Goal: Information Seeking & Learning: Learn about a topic

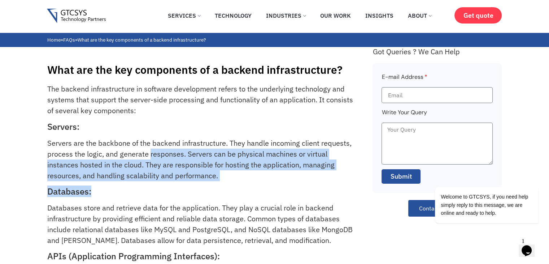
drag, startPoint x: 150, startPoint y: 157, endPoint x: 223, endPoint y: 181, distance: 77.6
click at [217, 175] on p "Servers are the backbone of the backend infrastructure. They handle incoming cl…" at bounding box center [202, 159] width 310 height 43
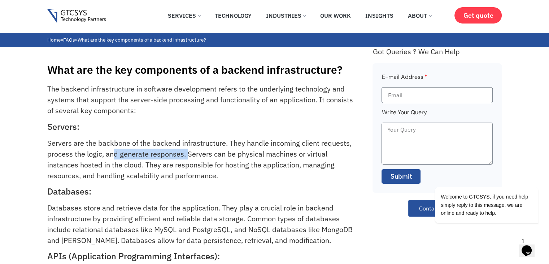
drag, startPoint x: 170, startPoint y: 159, endPoint x: 204, endPoint y: 158, distance: 34.3
click at [204, 158] on p "Servers are the backbone of the backend infrastructure. They handle incoming cl…" at bounding box center [202, 159] width 310 height 43
drag, startPoint x: 217, startPoint y: 152, endPoint x: 246, endPoint y: 149, distance: 29.1
click at [237, 150] on p "Servers are the backbone of the backend infrastructure. They handle incoming cl…" at bounding box center [202, 159] width 310 height 43
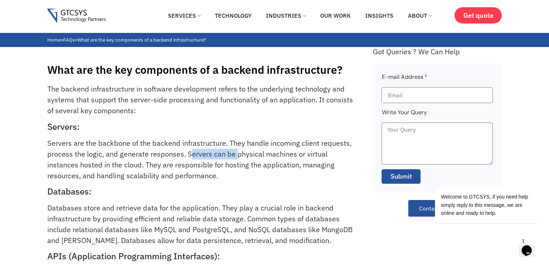
click at [251, 148] on p "Servers are the backbone of the backend infrastructure. They handle incoming cl…" at bounding box center [202, 159] width 310 height 43
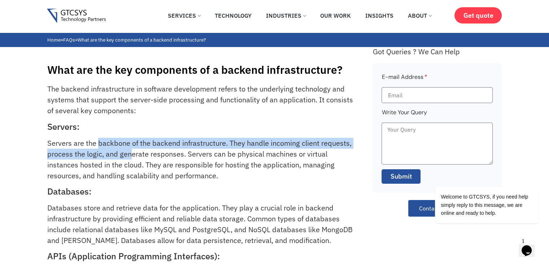
drag, startPoint x: 99, startPoint y: 145, endPoint x: 156, endPoint y: 160, distance: 58.3
click at [151, 158] on p "Servers are the backbone of the backend infrastructure. They handle incoming cl…" at bounding box center [202, 159] width 310 height 43
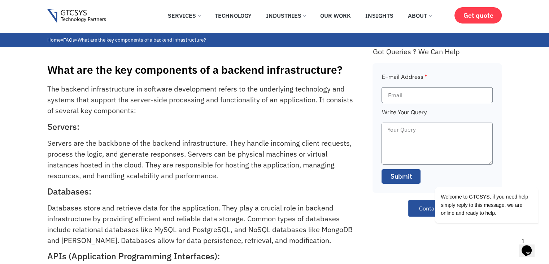
click at [165, 167] on p "Servers are the backbone of the backend infrastructure. They handle incoming cl…" at bounding box center [202, 159] width 310 height 43
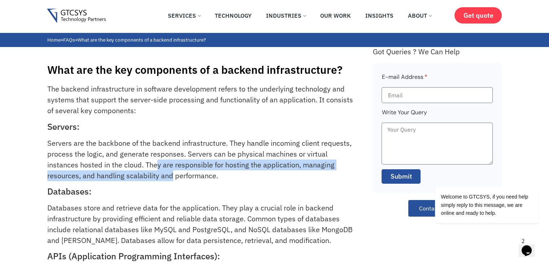
drag, startPoint x: 158, startPoint y: 160, endPoint x: 174, endPoint y: 173, distance: 20.6
click at [174, 173] on p "Servers are the backbone of the backend infrastructure. They handle incoming cl…" at bounding box center [202, 159] width 310 height 43
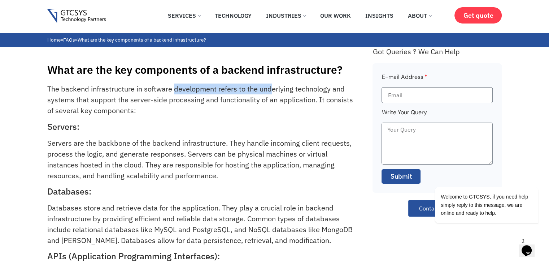
drag, startPoint x: 173, startPoint y: 87, endPoint x: 316, endPoint y: 87, distance: 142.3
click at [298, 86] on p "The backend infrastructure in software development refers to the underlying tec…" at bounding box center [202, 99] width 310 height 33
click at [316, 87] on p "The backend infrastructure in software development refers to the underlying tec…" at bounding box center [202, 99] width 310 height 33
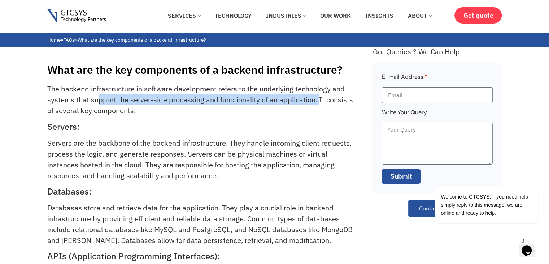
drag, startPoint x: 97, startPoint y: 99, endPoint x: 319, endPoint y: 102, distance: 221.8
click at [319, 102] on p "The backend infrastructure in software development refers to the underlying tec…" at bounding box center [202, 99] width 310 height 33
